Goal: Task Accomplishment & Management: Manage account settings

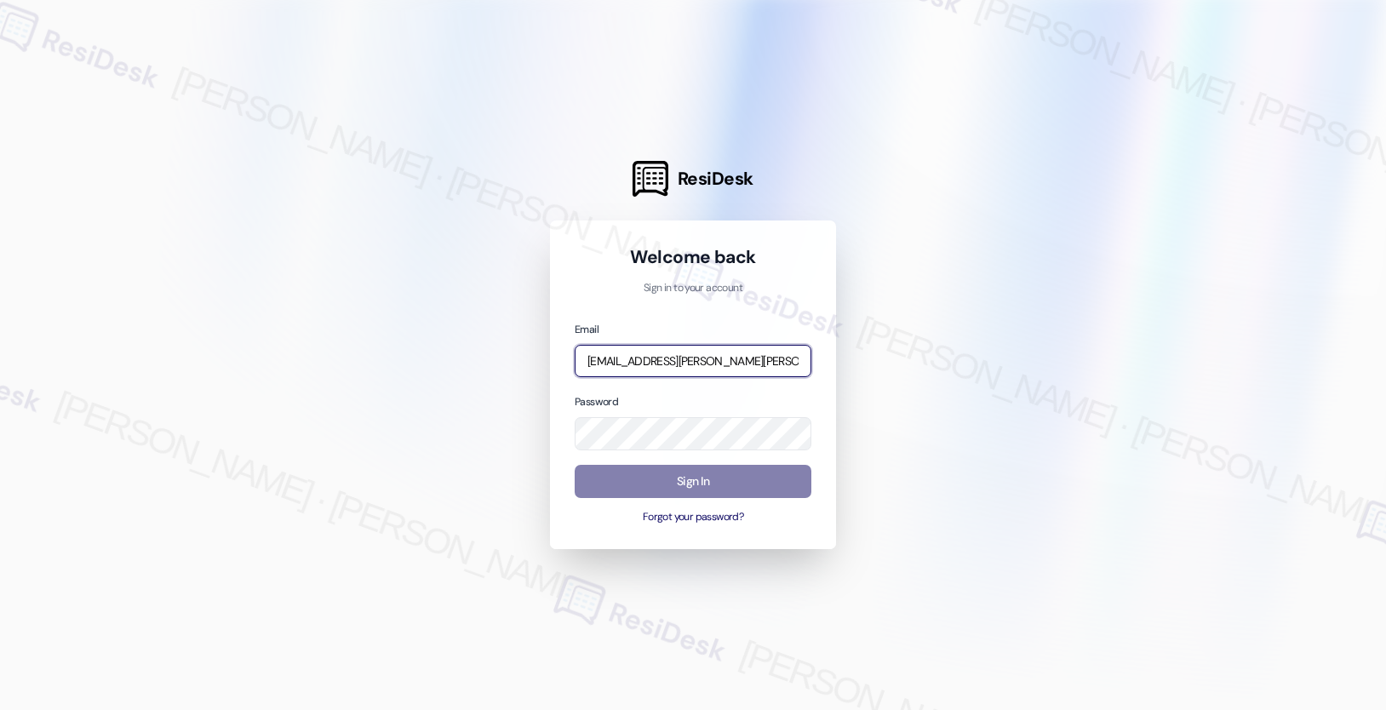
click at [693, 363] on input "[EMAIL_ADDRESS][PERSON_NAME][PERSON_NAME][PERSON_NAME][DOMAIN_NAME]" at bounding box center [693, 361] width 237 height 33
type input "automated-surveys-asset_living-resen.two@asset_[DOMAIN_NAME]"
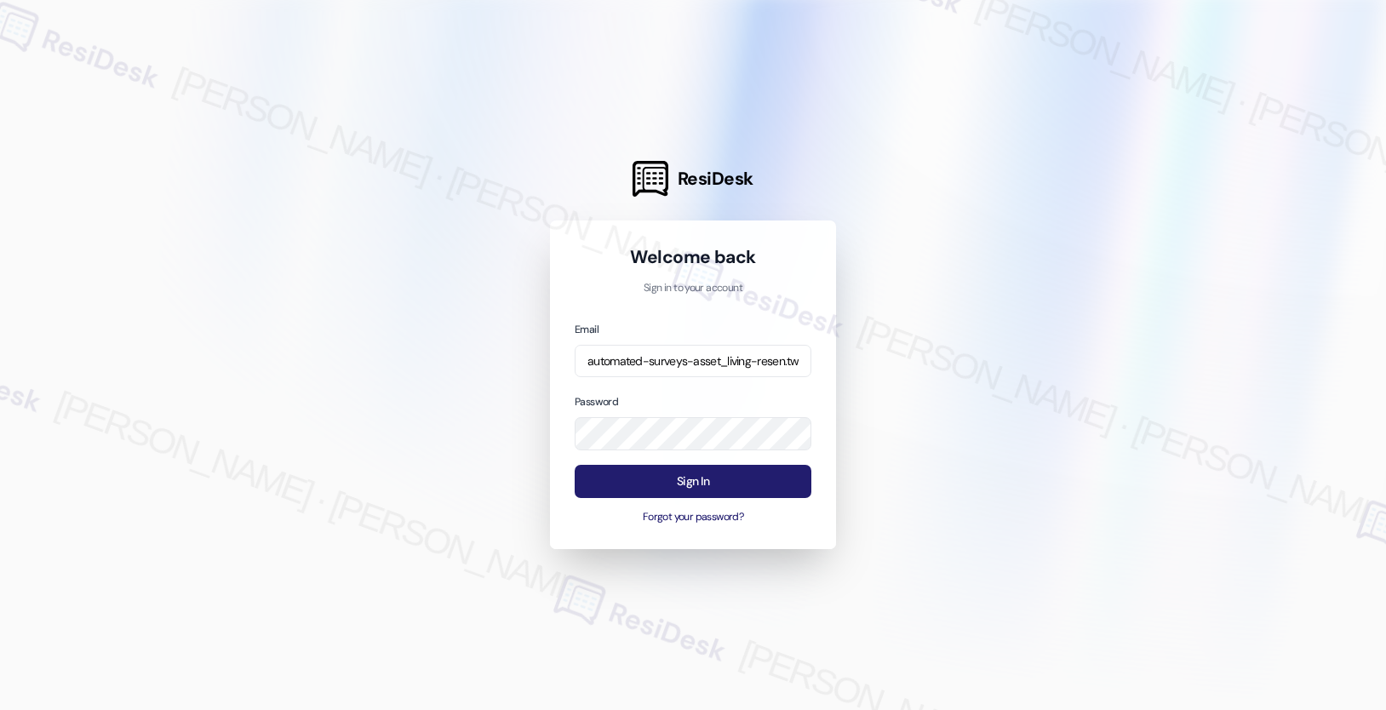
click at [702, 485] on button "Sign In" at bounding box center [693, 481] width 237 height 33
